Goal: Ask a question: Seek information or help from site administrators or community

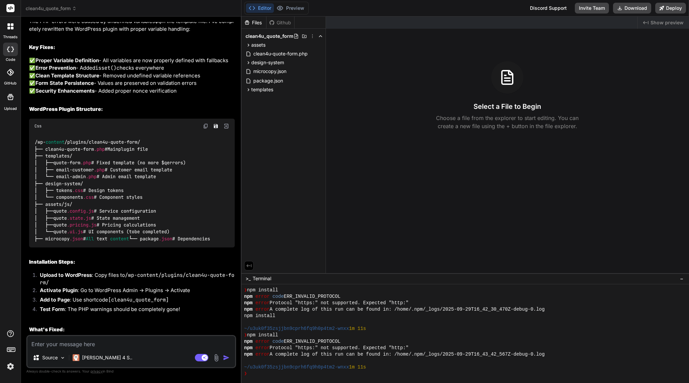
scroll to position [6361, 0]
click at [138, 342] on textarea at bounding box center [131, 342] width 208 height 12
type textarea "t"
type textarea "x"
type textarea "th"
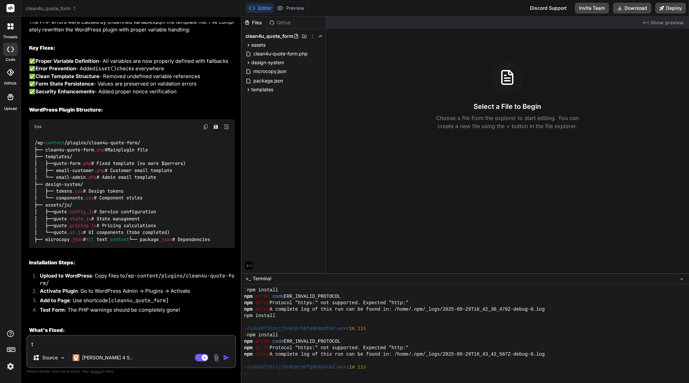
type textarea "x"
type textarea "thi"
type textarea "x"
type textarea "this"
type textarea "x"
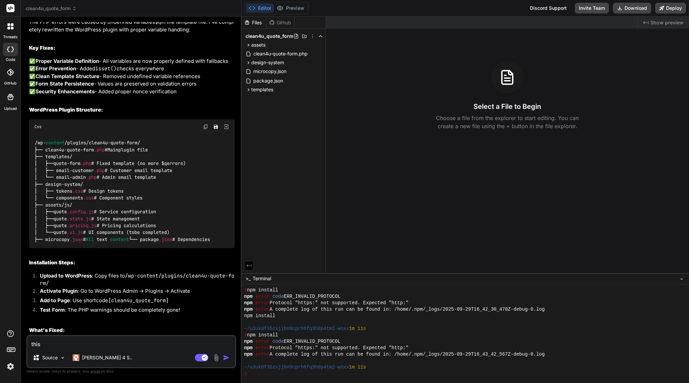
type textarea "this"
type textarea "x"
type textarea "this"
type textarea "x"
type textarea "this p"
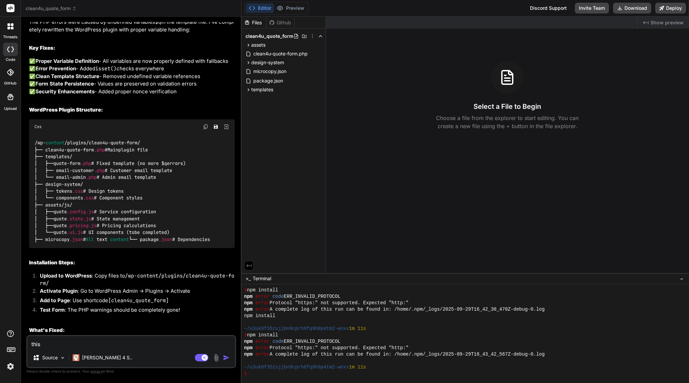
type textarea "x"
type textarea "this pl"
type textarea "x"
type textarea "this plu"
type textarea "x"
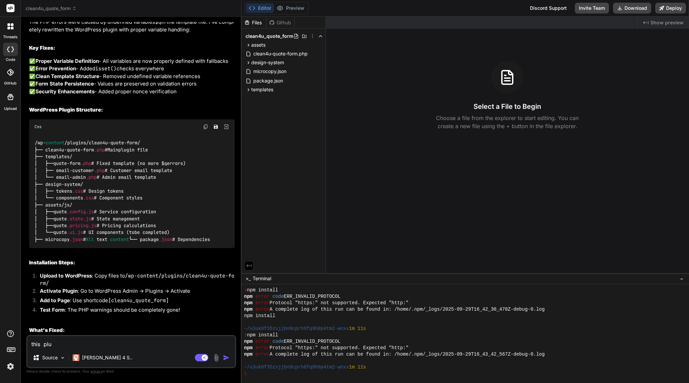
type textarea "this plug"
type textarea "x"
type textarea "this plugi"
type textarea "x"
type textarea "this plugin"
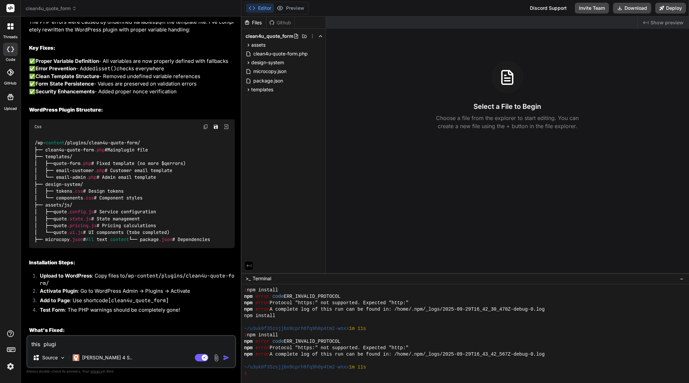
type textarea "x"
type textarea "this plugin"
type textarea "x"
type textarea "this plugin i"
type textarea "x"
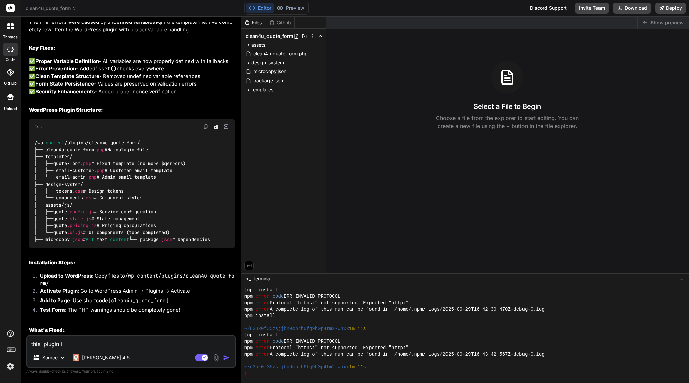
type textarea "this plugin is"
type textarea "x"
type textarea "this plugin is"
type textarea "x"
type textarea "this plugin is i"
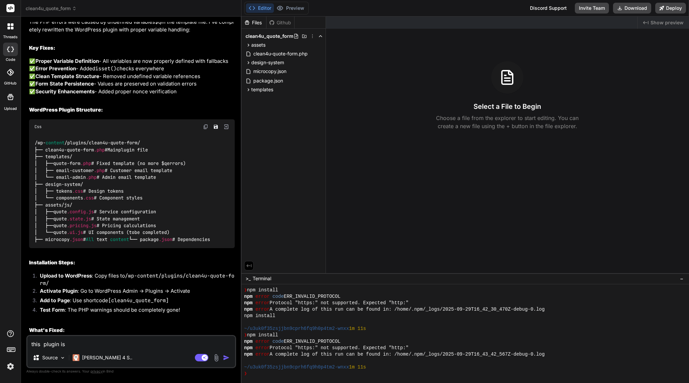
type textarea "x"
type textarea "this plugin is in"
type textarea "x"
type textarea "this plugin is in"
type textarea "x"
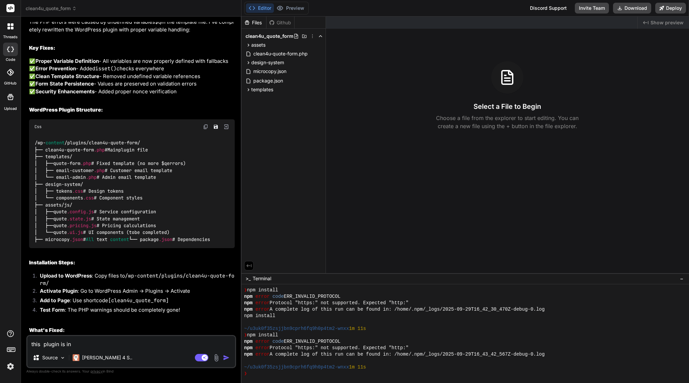
type textarea "this plugin is in j"
type textarea "x"
type textarea "this plugin is in js"
type textarea "x"
type textarea "this plugin is in js"
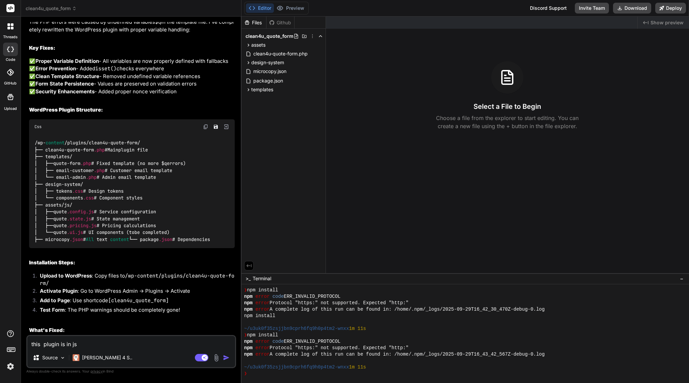
type textarea "x"
type textarea "this plugin is in js v"
type textarea "x"
type textarea "this plugin is in js va"
type textarea "x"
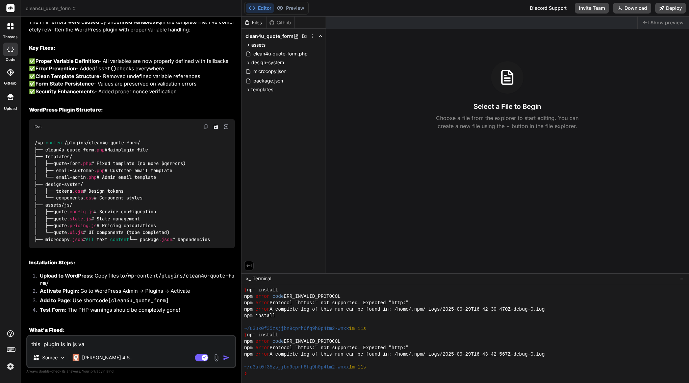
type textarea "this plugin is in js van"
type textarea "x"
type textarea "this plugin is in [PERSON_NAME]"
type textarea "x"
type textarea "this plugin is in js vanil"
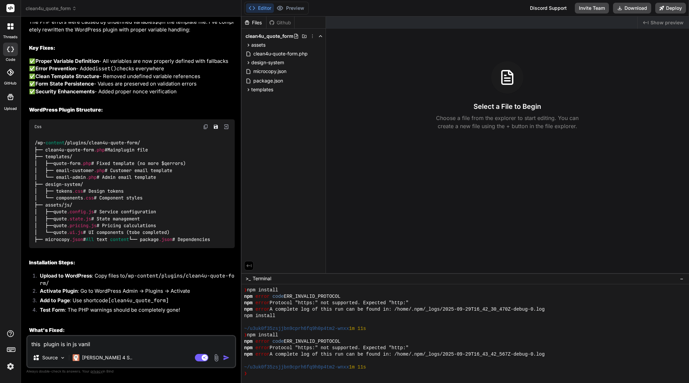
type textarea "x"
type textarea "this plugin is in js vanili"
type textarea "x"
type textarea "this plugin is in js vanilia"
type textarea "x"
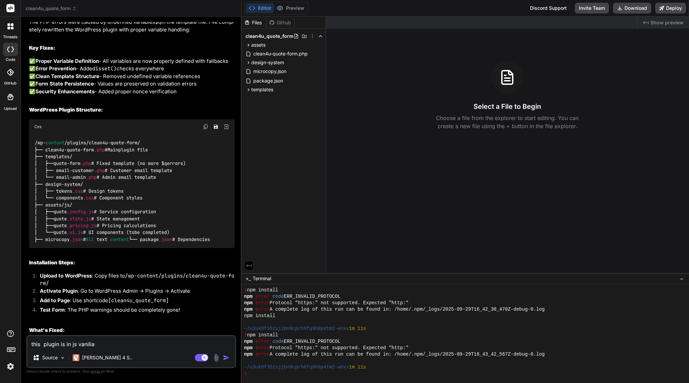
type textarea "this plugin is in js vanilla"
type textarea "x"
type textarea "this plugin is in js vanilla o"
type textarea "x"
type textarea "this plugin is in js vanilla or"
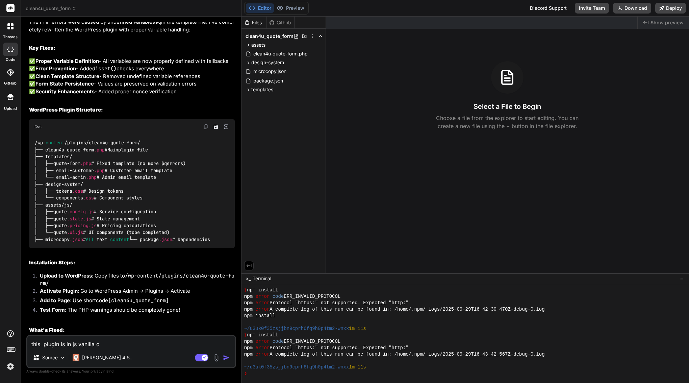
type textarea "x"
type textarea "this plugin is in js vanilla or"
type textarea "x"
type textarea "this plugin is in js vanilla or r"
type textarea "x"
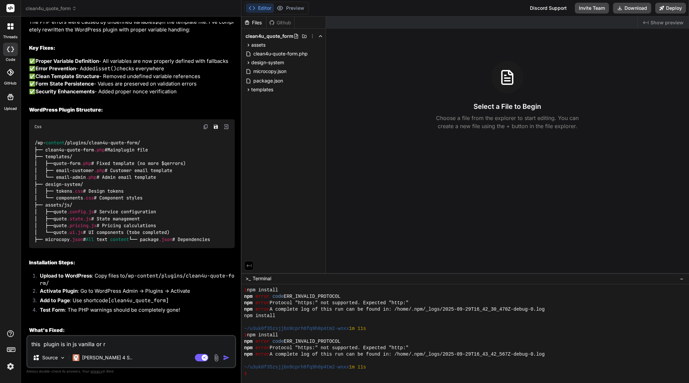
type textarea "this plugin is in js vanilla or re"
type textarea "x"
type textarea "this plugin is in js vanilla or rea"
type textarea "x"
type textarea "this plugin is in js vanilla or reac"
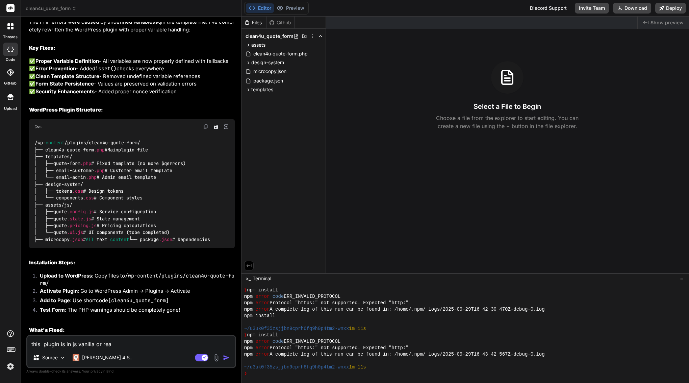
type textarea "x"
type textarea "this plugin is in js vanilla or react"
type textarea "x"
type textarea "this plugin is in js vanilla or react?"
type textarea "x"
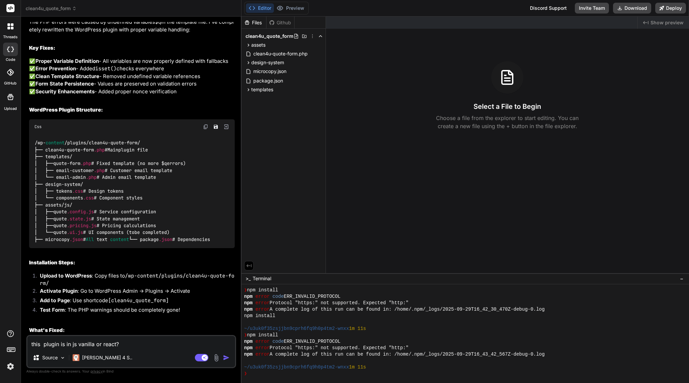
type textarea "this plugin is in js vanilla or react?"
type textarea "x"
type textarea "this plugin is in js vanilla or react?"
click at [205, 357] on icon at bounding box center [204, 356] width 3 height 3
click at [224, 358] on img "button" at bounding box center [226, 357] width 7 height 7
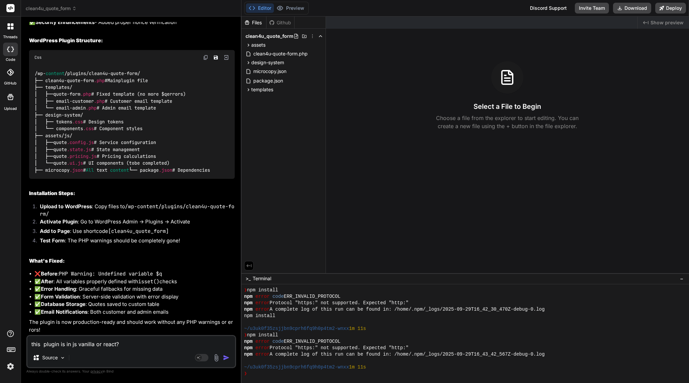
scroll to position [0, 0]
type textarea "x"
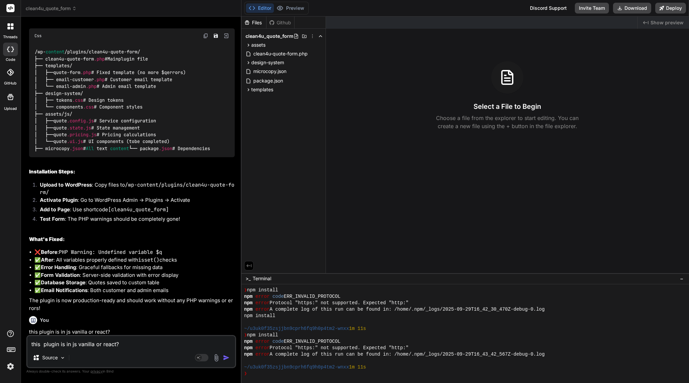
click at [110, 342] on textarea "this plugin is in js vanilla or react?" at bounding box center [131, 342] width 208 height 12
type textarea "i"
type textarea "x"
type textarea "is"
type textarea "x"
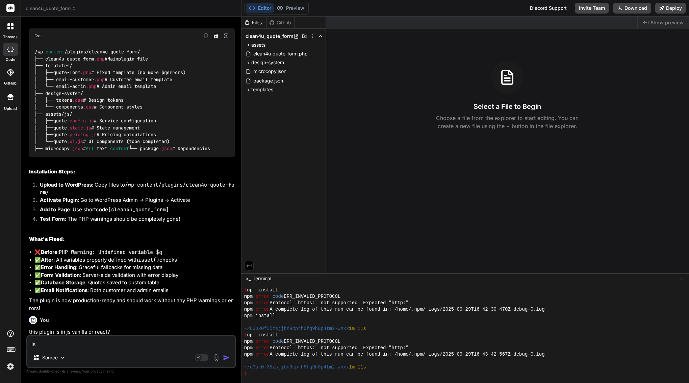
type textarea "is"
type textarea "x"
type textarea "is."
type textarea "x"
type textarea "is. p"
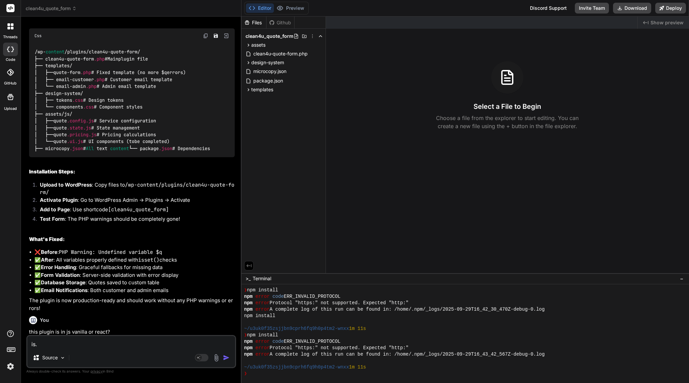
type textarea "x"
type textarea "is. po"
type textarea "x"
type textarea "is. pos"
type textarea "x"
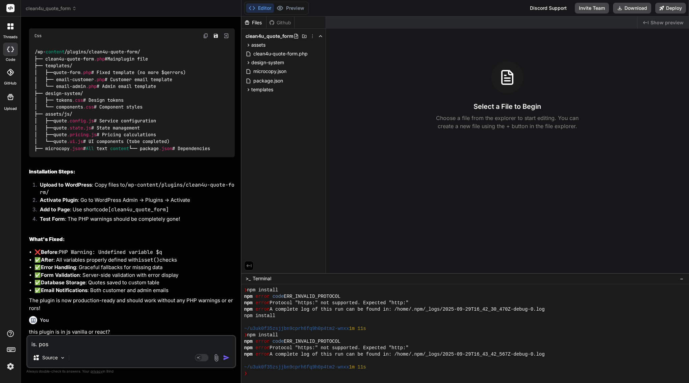
type textarea "is. posi"
type textarea "x"
type textarea "is. posib"
type textarea "x"
type textarea "is. posibl"
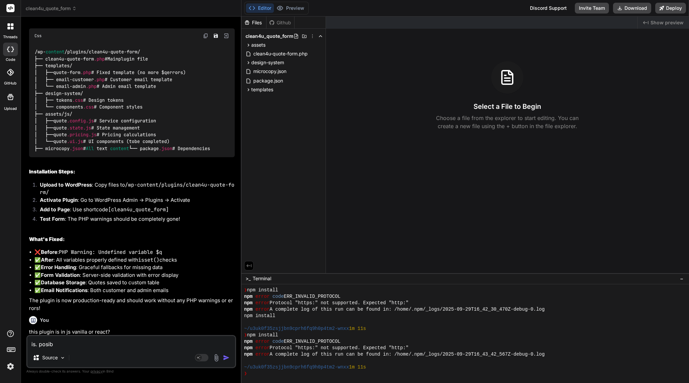
type textarea "x"
type textarea "is. posible"
type textarea "x"
type textarea "is. posible"
type textarea "x"
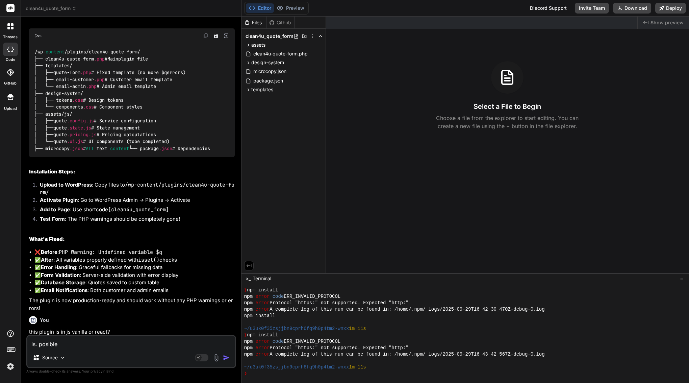
type textarea "is. posible t"
type textarea "x"
type textarea "is. posible to"
type textarea "x"
type textarea "is. posible to"
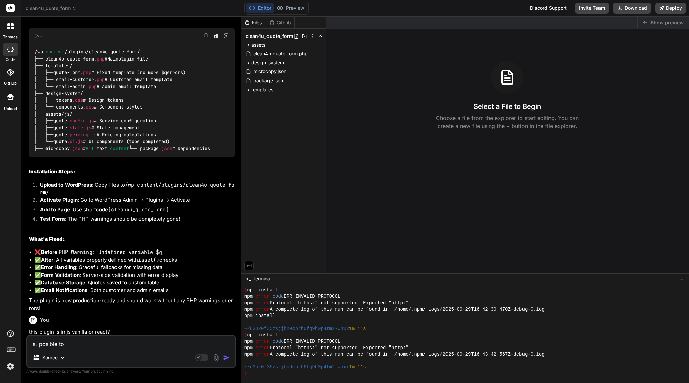
type textarea "x"
type textarea "is. posible to b"
type textarea "x"
type textarea "is. posible to bu"
type textarea "x"
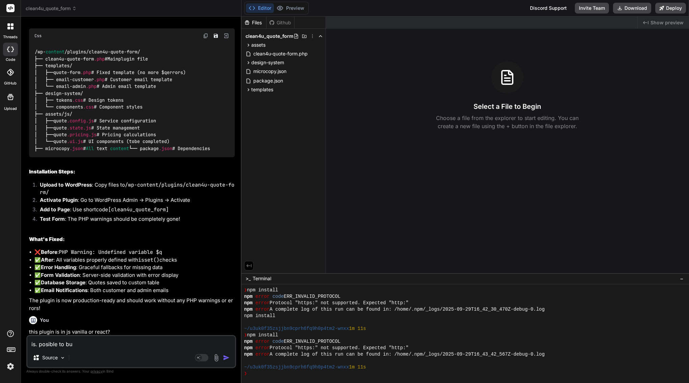
type textarea "is. posible to [PERSON_NAME]"
type textarea "x"
type textarea "is. posible to buil"
type textarea "x"
type textarea "is. posible to build"
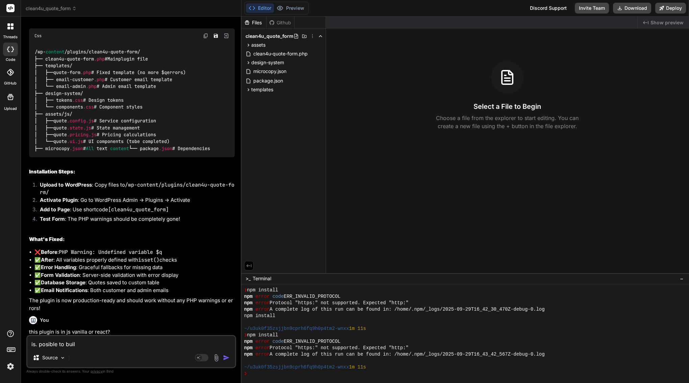
type textarea "x"
type textarea "is. posible to build"
type textarea "x"
type textarea "is. posible to build p"
type textarea "x"
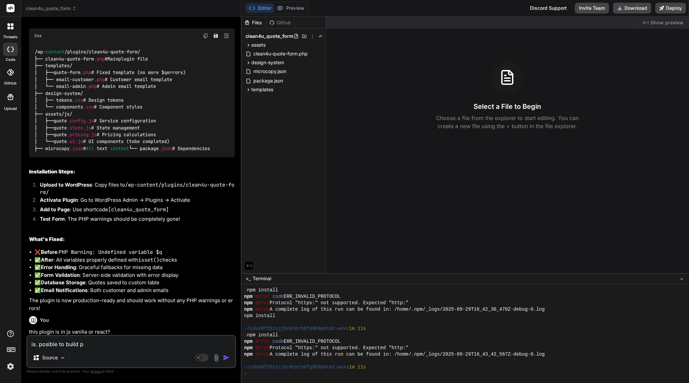
type textarea "is. posible to build pl"
type textarea "x"
type textarea "is. posible to build plu"
type textarea "x"
type textarea "is. posible to build plug"
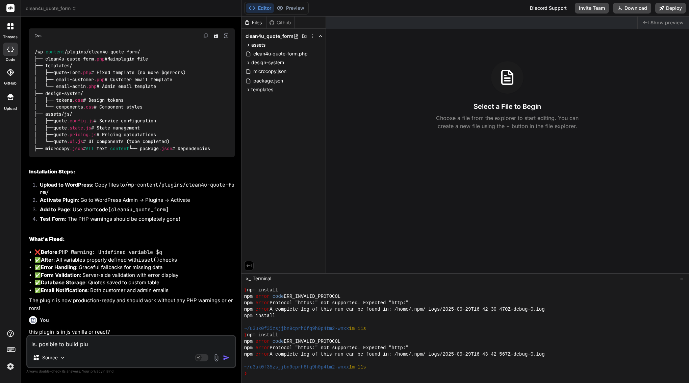
type textarea "x"
type textarea "is. posible to build plugi"
type textarea "x"
type textarea "is. posible to build plugin"
type textarea "x"
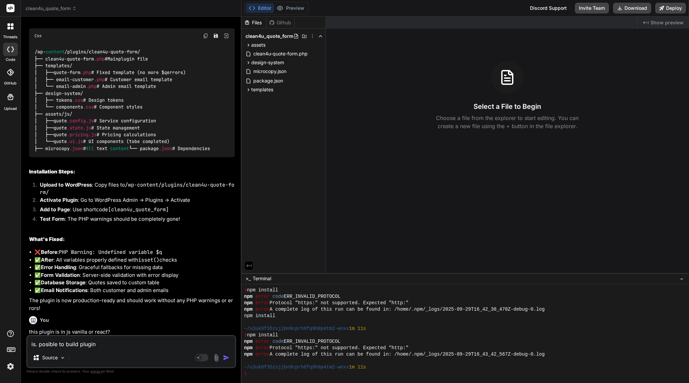
type textarea "is. posible to build plugin"
type textarea "x"
type textarea "is. posible to build plugin"
type textarea "x"
type textarea "is. posible to build plugi"
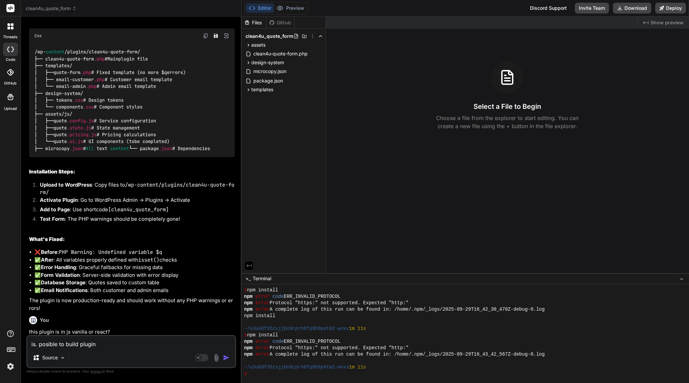
type textarea "x"
type textarea "is. posible to build plug"
type textarea "x"
type textarea "is. posible to build plu"
type textarea "x"
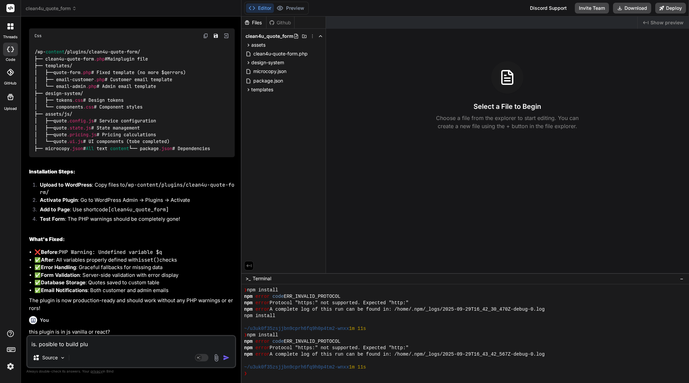
type textarea "is. posible to build pl"
type textarea "x"
type textarea "is. posible to build p"
type textarea "x"
type textarea "is. posible to build"
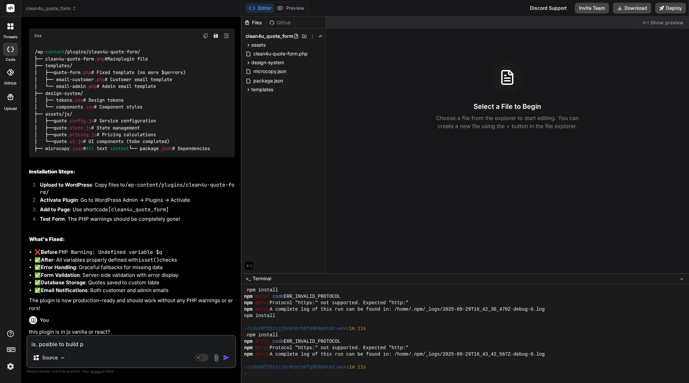
type textarea "x"
type textarea "is. posible to build w"
type textarea "x"
type textarea "is. posible to build wo"
type textarea "x"
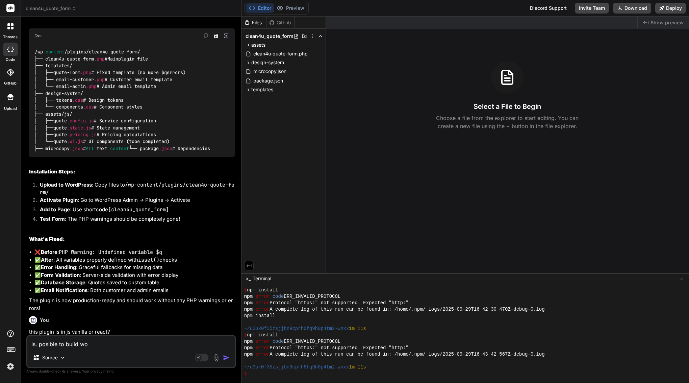
type textarea "is. posible to build wor"
type textarea "x"
type textarea "is. posible to build word"
type textarea "x"
type textarea "is. posible to build wordp"
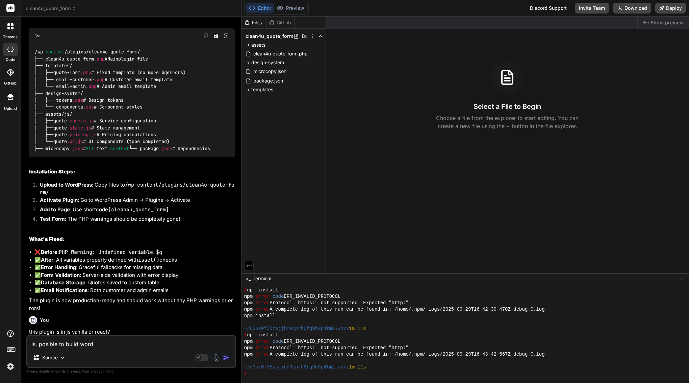
type textarea "x"
type textarea "is. posible to build wordpr"
type textarea "x"
type textarea "is. posible to build wordpre"
type textarea "x"
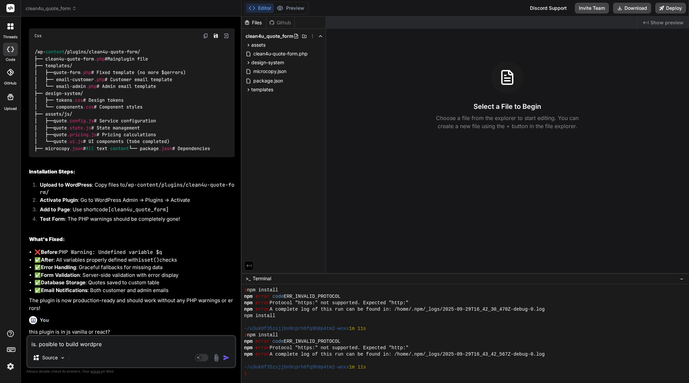
type textarea "is. posible to build wordpres"
type textarea "x"
type textarea "is. posible to build wordpress"
type textarea "x"
type textarea "is. posible to build wordpress"
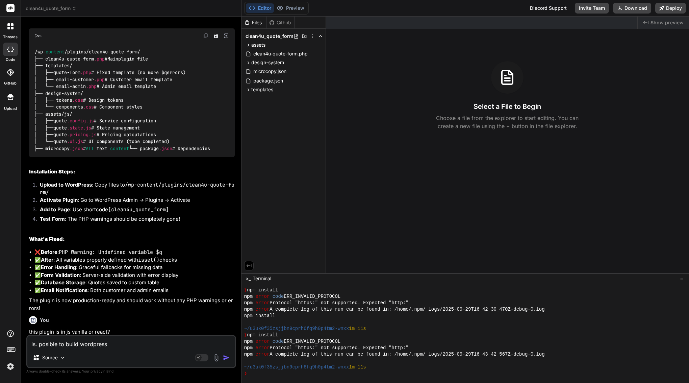
type textarea "x"
type textarea "is. posible to build wordpress r"
type textarea "x"
type textarea "is. posible to build wordpress re"
type textarea "x"
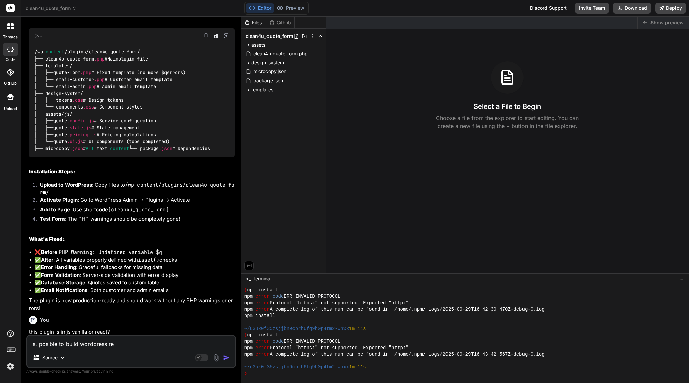
type textarea "is. posible to build wordpress rea"
type textarea "x"
type textarea "is. posible to build wordpress reac"
type textarea "x"
type textarea "is. posible to build wordpress react"
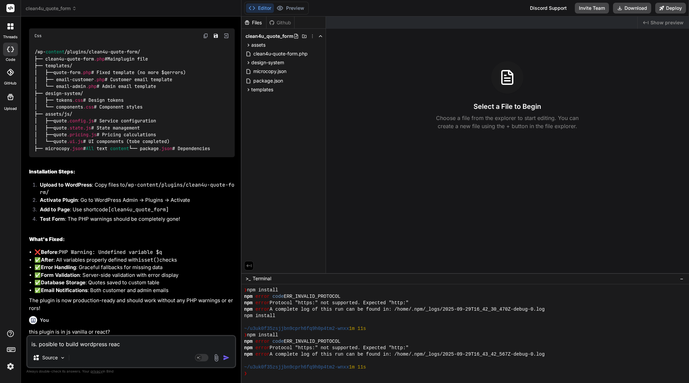
type textarea "x"
type textarea "is. posible to build wordpress react"
type textarea "x"
type textarea "is. posible to build wordpress react a"
type textarea "x"
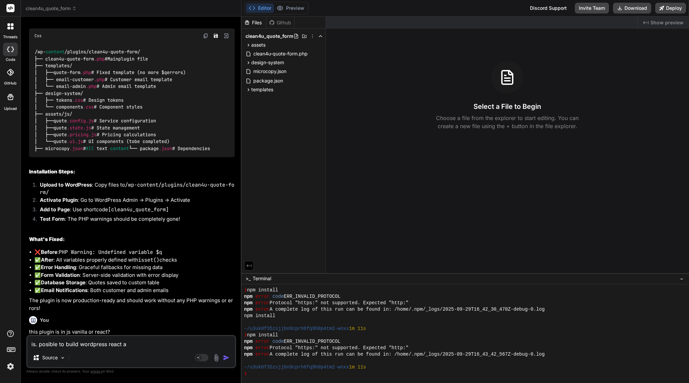
type textarea "is. posible to build wordpress react ap"
type textarea "x"
type textarea "is. posible to build wordpress react app"
type textarea "x"
type textarea "is. posible to build wordpress react app?"
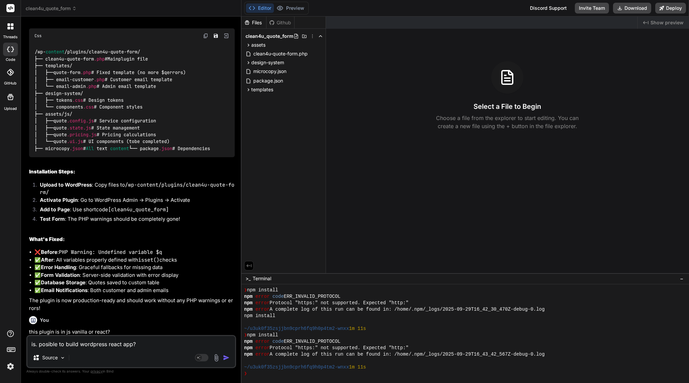
type textarea "x"
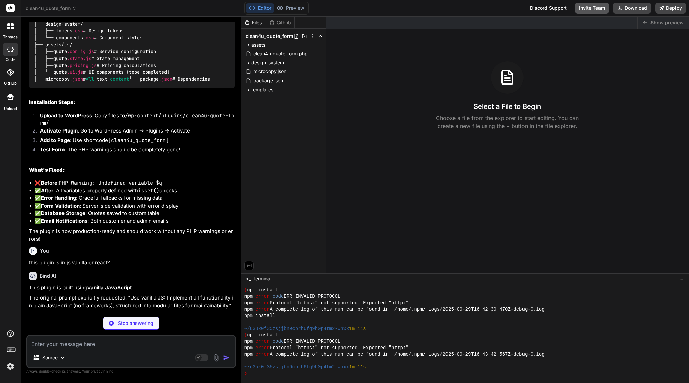
type textarea "x"
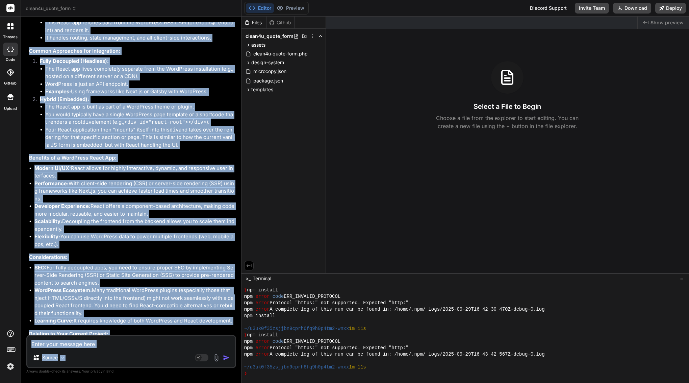
scroll to position [7025, 0]
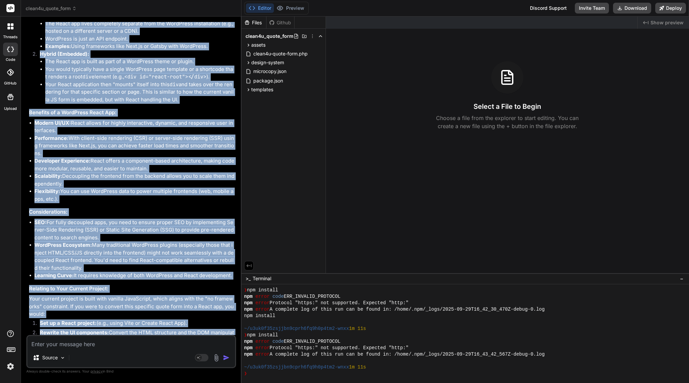
drag, startPoint x: 40, startPoint y: 51, endPoint x: 92, endPoint y: 331, distance: 284.9
click at [92, 331] on div "Bind AI Yes, absolutely! Building a WordPress React app is a very common and mo…" at bounding box center [132, 130] width 206 height 553
copy div "Bind AI Yes, absolutely! Building a WordPress React app is a very common and mo…"
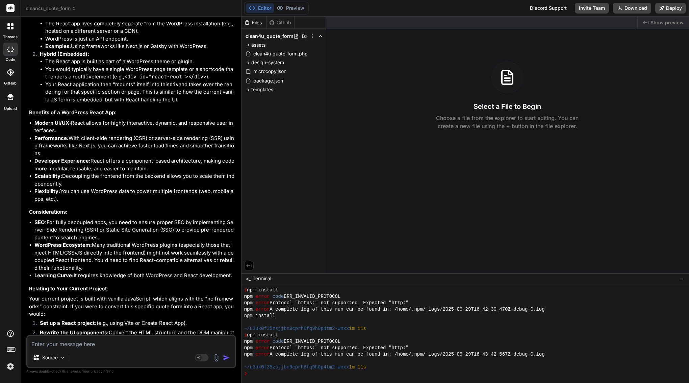
click at [70, 341] on textarea at bounding box center [131, 342] width 208 height 12
type textarea "h"
type textarea "x"
type textarea "ho"
type textarea "x"
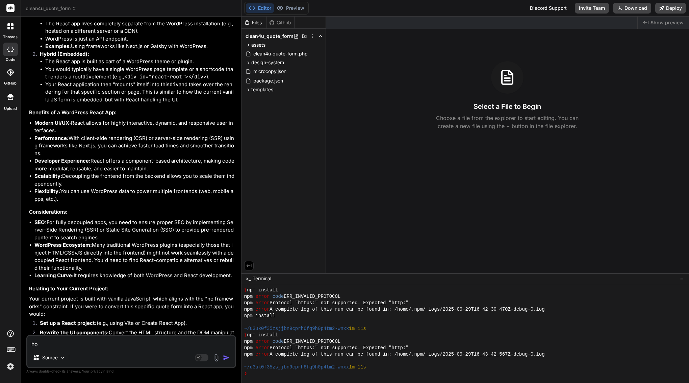
type textarea "how"
type textarea "x"
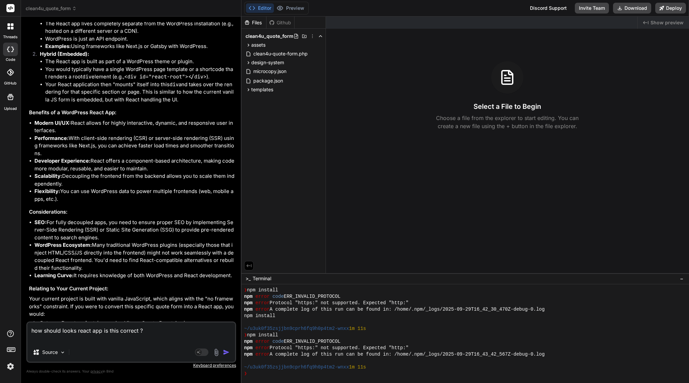
paste textarea "clean4u-quote-form/ ├── clean4u-quote-form.php ├── includes/ │ ├── class-assets…"
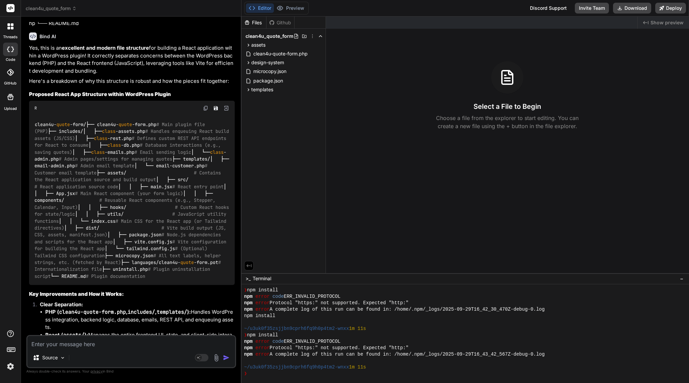
scroll to position [7472, 0]
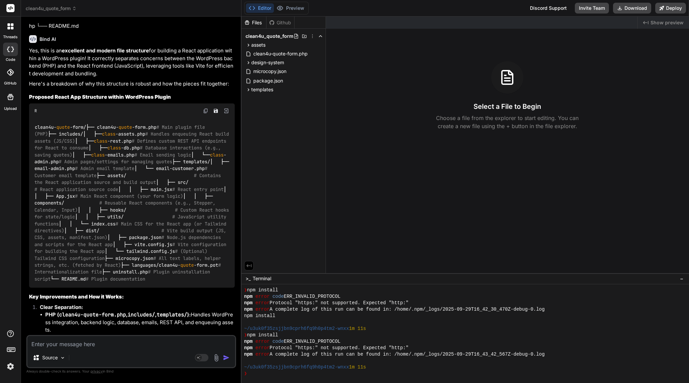
click at [206, 108] on img at bounding box center [205, 110] width 5 height 5
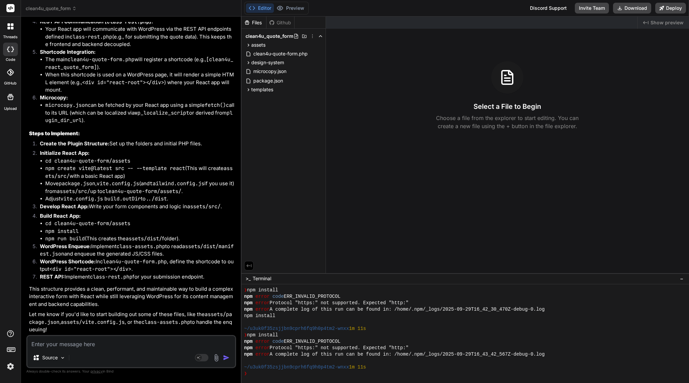
scroll to position [7927, 0]
click at [103, 346] on textarea at bounding box center [131, 342] width 208 height 12
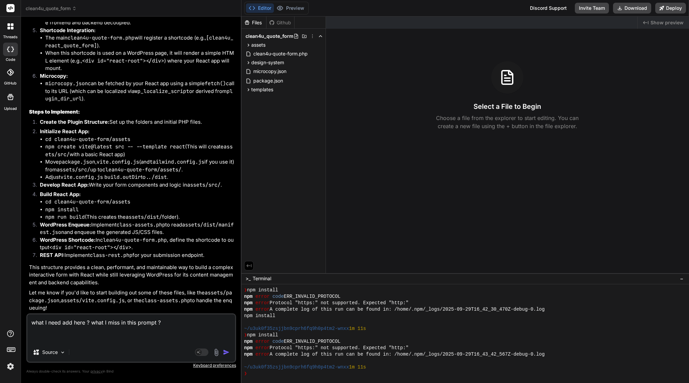
paste textarea "Lore’i d sita-conse adipis eli Seddo eius temp incididu u laboreet Dolor + Magn…"
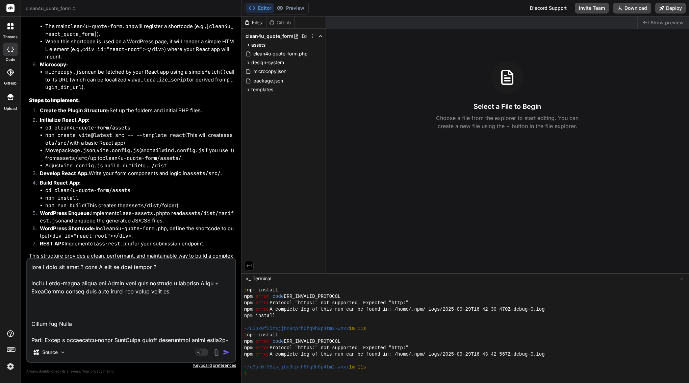
scroll to position [1753, 0]
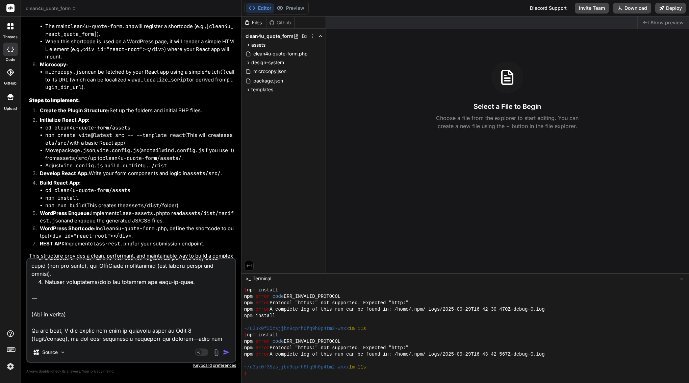
drag, startPoint x: 197, startPoint y: 339, endPoint x: 28, endPoint y: 316, distance: 170.2
click at [28, 316] on textarea at bounding box center [131, 301] width 208 height 84
click at [34, 318] on textarea at bounding box center [131, 301] width 208 height 84
drag, startPoint x: 34, startPoint y: 319, endPoint x: 198, endPoint y: 340, distance: 165.9
click at [198, 340] on textarea at bounding box center [131, 301] width 208 height 84
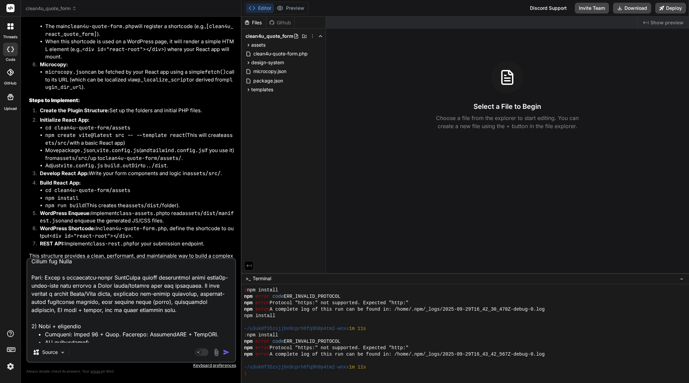
scroll to position [61, 0]
drag, startPoint x: 151, startPoint y: 311, endPoint x: 32, endPoint y: 275, distance: 124.2
click at [32, 275] on textarea at bounding box center [131, 301] width 208 height 84
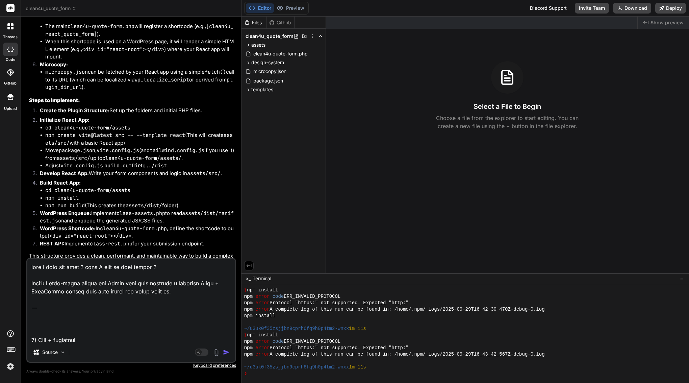
scroll to position [0, 0]
drag, startPoint x: 52, startPoint y: 310, endPoint x: 27, endPoint y: 286, distance: 35.4
click at [27, 286] on div "Source Agent Mode. When this toggle is activated, AI automatically makes decisi…" at bounding box center [131, 310] width 210 height 105
click at [50, 299] on textarea at bounding box center [131, 301] width 208 height 84
drag, startPoint x: 55, startPoint y: 296, endPoint x: 32, endPoint y: 281, distance: 27.0
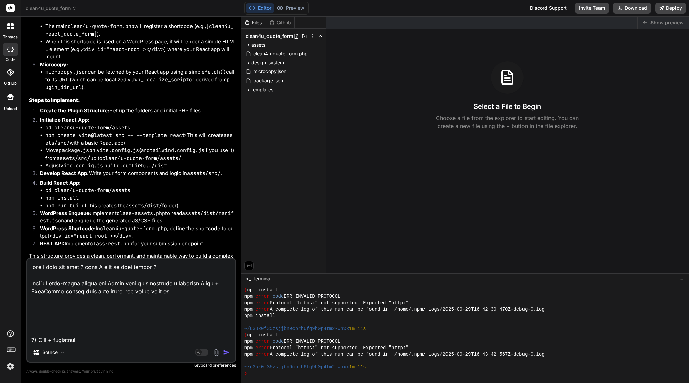
click at [32, 281] on textarea at bounding box center [131, 301] width 208 height 84
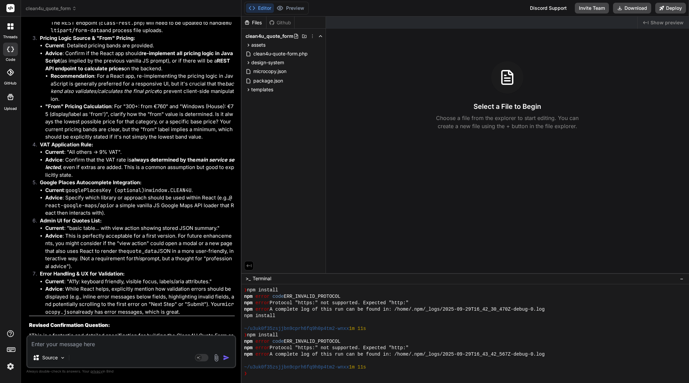
scroll to position [9651, 0]
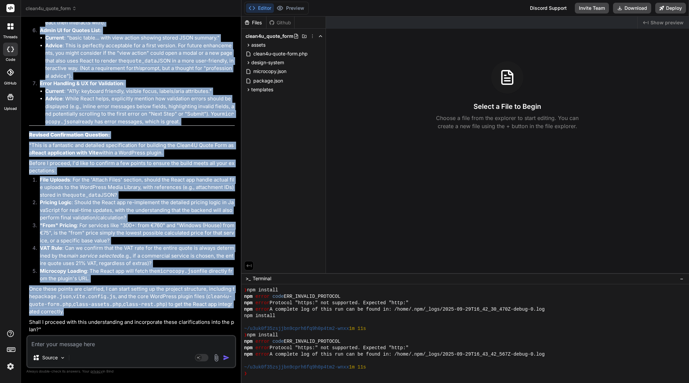
drag, startPoint x: 30, startPoint y: 114, endPoint x: 79, endPoint y: 309, distance: 201.1
copy div "This is an excellent and very comprehensive specification for building a React …"
click at [90, 281] on li "Microcopy Loading : The React app will fetch the microcopy.json file directly f…" at bounding box center [134, 274] width 200 height 15
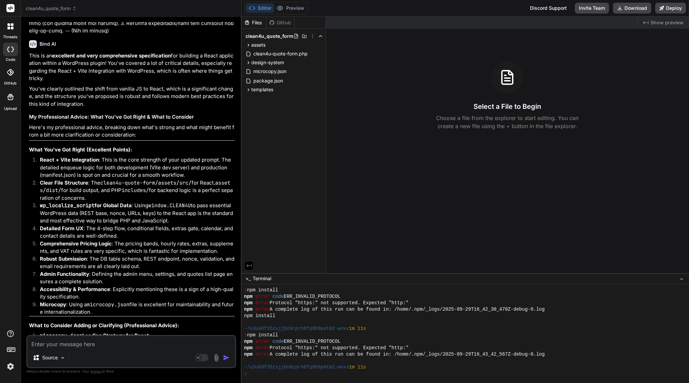
scroll to position [8858, 0]
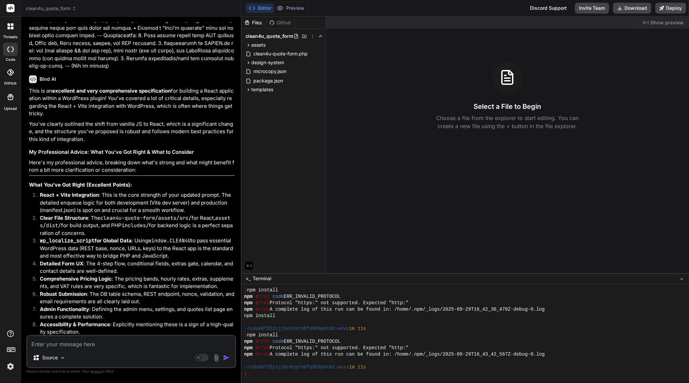
drag, startPoint x: 92, startPoint y: 280, endPoint x: 31, endPoint y: 117, distance: 174.5
copy div "This is an excellent and very comprehensive specification for building a React …"
click at [89, 345] on textarea at bounding box center [131, 342] width 208 height 12
paste textarea "Loremip — dol’s amet con adip elitsedd eius t incidi, utla-etdol magnaa eni Adm…"
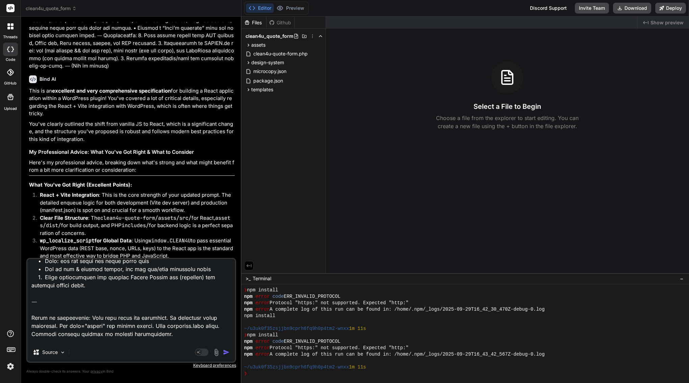
scroll to position [1998, 0]
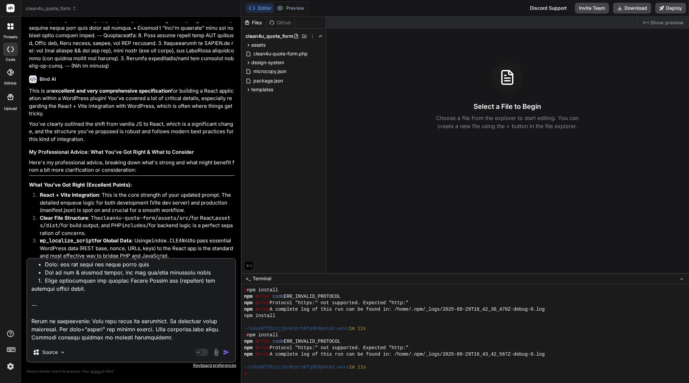
click at [73, 300] on textarea at bounding box center [131, 301] width 208 height 84
paste textarea "Loremip — dol’s amet con adip elitsedd eius t incidi, utla-etdol magnaa eni Adm…"
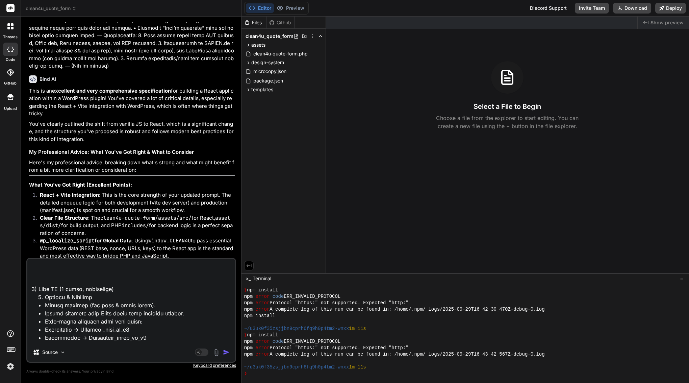
scroll to position [0, 0]
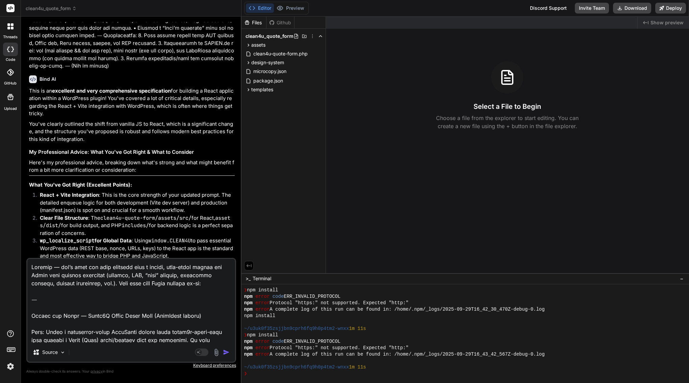
drag, startPoint x: 144, startPoint y: 342, endPoint x: 4, endPoint y: 100, distance: 279.2
click at [4, 100] on div "threads code GitHub Upload clean4u_quote_form Created with Pixso. Bind AI Web S…" at bounding box center [344, 191] width 689 height 383
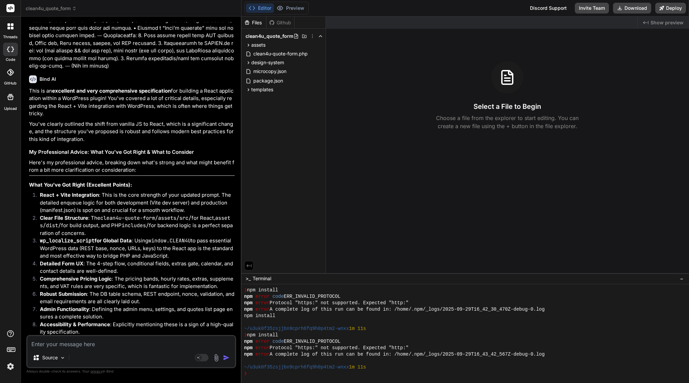
paste textarea "Loremip — dol’s amet con adip elitsedd eius t incidi, utla-etdol magnaa eni Adm…"
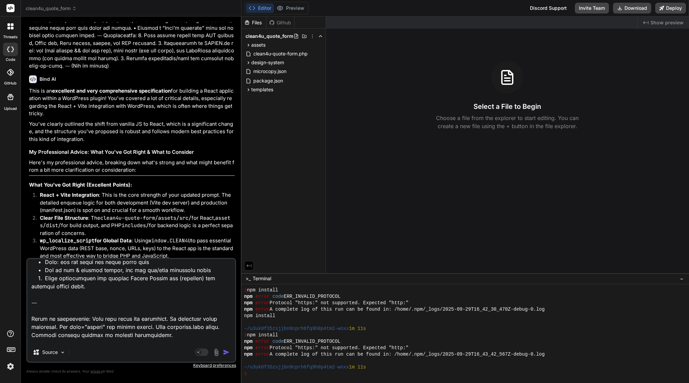
scroll to position [2038, 0]
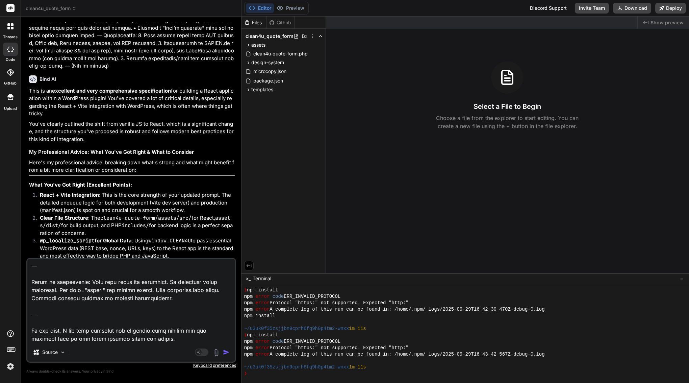
click at [56, 270] on textarea at bounding box center [131, 301] width 208 height 84
paste textarea "color #9335B6"
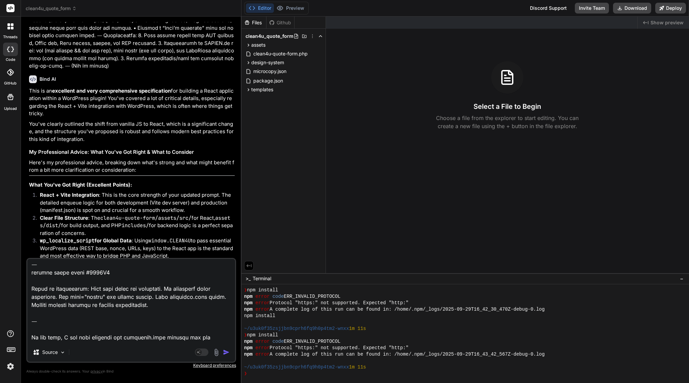
click at [67, 280] on textarea at bounding box center [131, 301] width 208 height 84
click at [34, 281] on textarea at bounding box center [131, 301] width 208 height 84
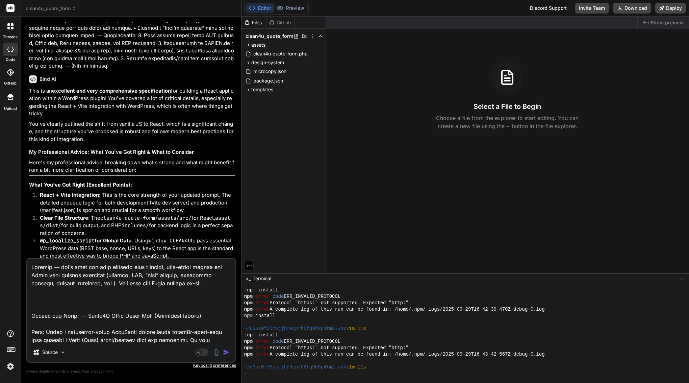
scroll to position [0, 0]
drag, startPoint x: 198, startPoint y: 283, endPoint x: 16, endPoint y: 263, distance: 182.6
click at [16, 263] on div "threads code GitHub Upload clean4u_quote_form Created with Pixso. Bind AI Web S…" at bounding box center [344, 191] width 689 height 383
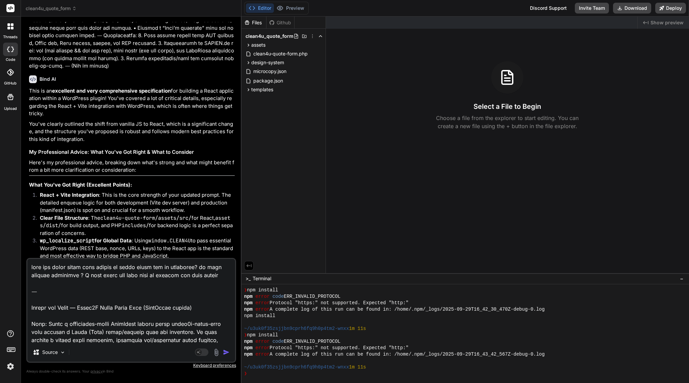
click at [202, 274] on textarea at bounding box center [131, 301] width 208 height 84
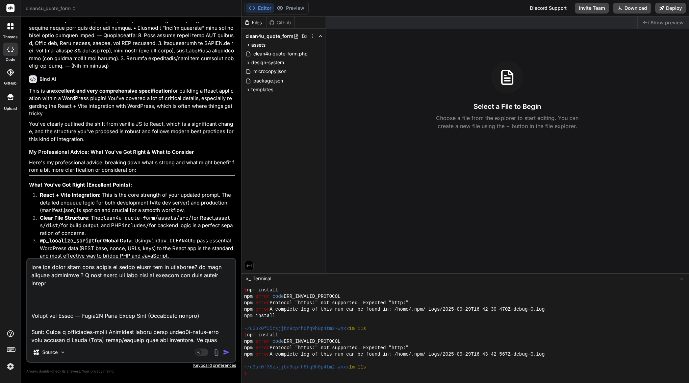
click at [135, 286] on textarea at bounding box center [131, 301] width 208 height 84
paste textarea "I want to assign this task to [PERSON_NAME]"
click at [228, 353] on img "button" at bounding box center [226, 352] width 7 height 7
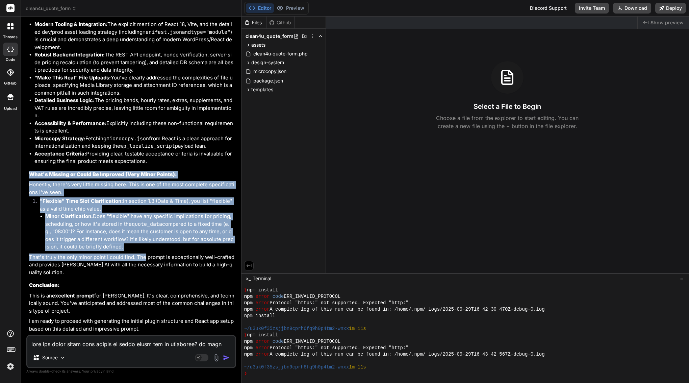
drag, startPoint x: 30, startPoint y: 145, endPoint x: 144, endPoint y: 227, distance: 140.7
click at [144, 227] on div "This is an outstanding prompt for building a React application within a WordPre…" at bounding box center [132, 145] width 206 height 442
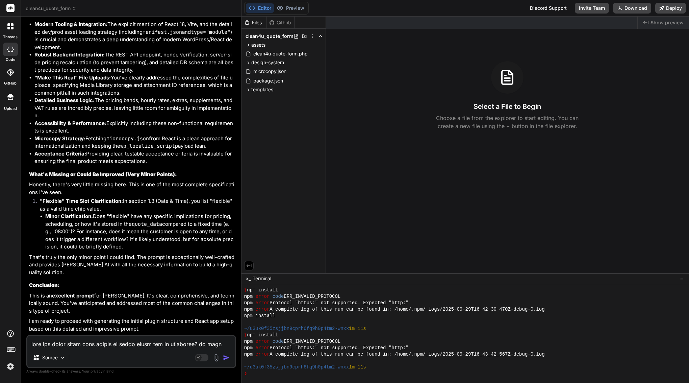
click at [105, 342] on textarea at bounding box center [131, 342] width 208 height 12
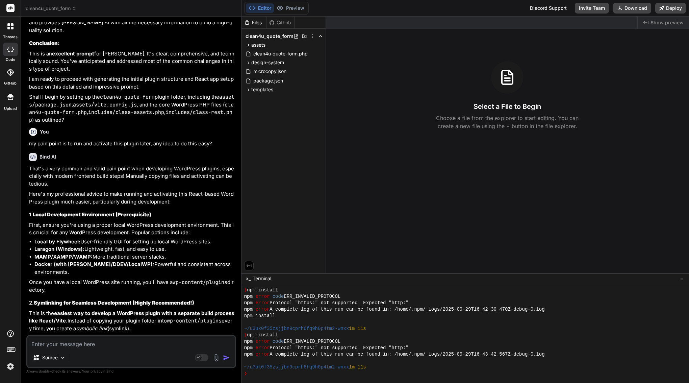
scroll to position [11205, 0]
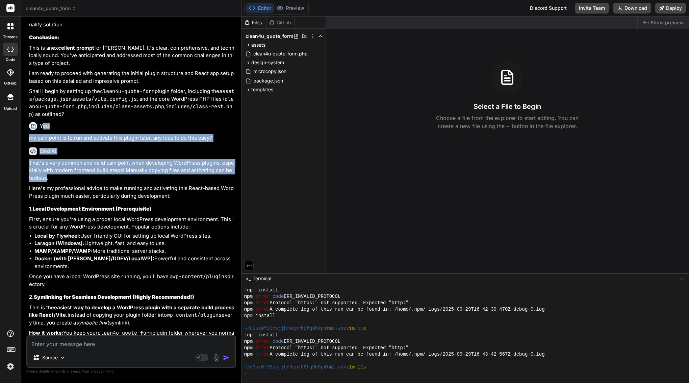
drag, startPoint x: 42, startPoint y: 95, endPoint x: 44, endPoint y: 148, distance: 53.1
click at [44, 148] on div "You Bind AI 🔹 Project : WordPress Clean4U Quote Form 🔧 Tech Stack : Vanilla HTM…" at bounding box center [132, 178] width 208 height 313
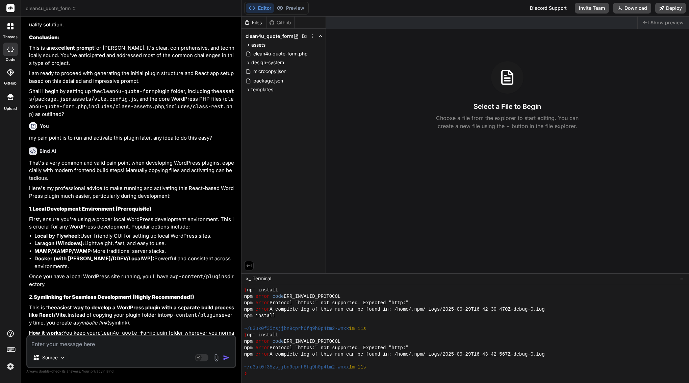
click at [39, 122] on div "You" at bounding box center [132, 126] width 206 height 8
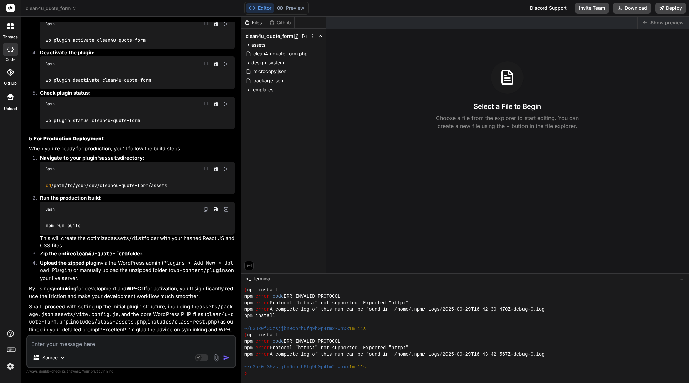
scroll to position [12053, 0]
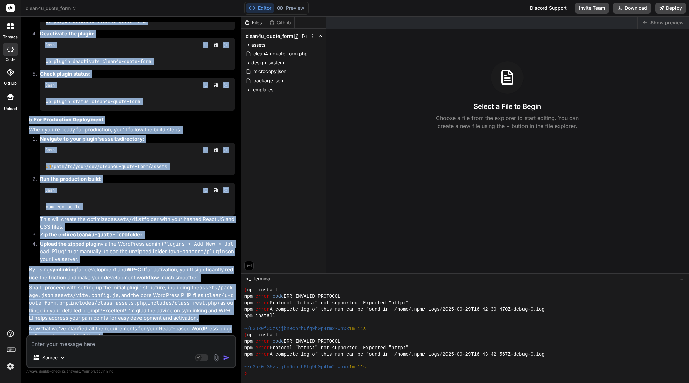
drag, startPoint x: 40, startPoint y: 94, endPoint x: 112, endPoint y: 333, distance: 250.2
click at [112, 333] on div "You Bind AI 🔹 Project : WordPress Clean4U Quote Form 🔧 Tech Stack : Vanilla HTM…" at bounding box center [132, 178] width 208 height 313
copy div "You my pain point is to run and activate this plugin later, any idea to do this…"
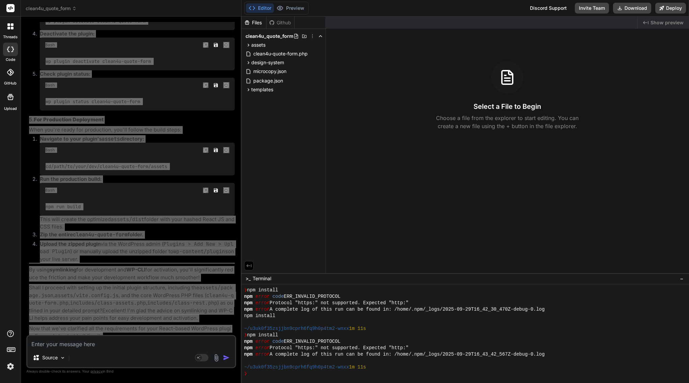
click at [126, 157] on div "cd /path/to/your/dev/clean4u-quote-form/assets" at bounding box center [137, 166] width 195 height 18
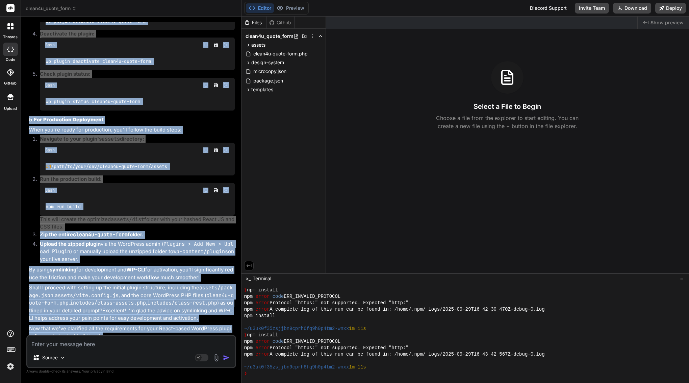
click at [126, 157] on div "cd /path/to/your/dev/clean4u-quote-form/assets" at bounding box center [137, 166] width 195 height 18
